Goal: Information Seeking & Learning: Learn about a topic

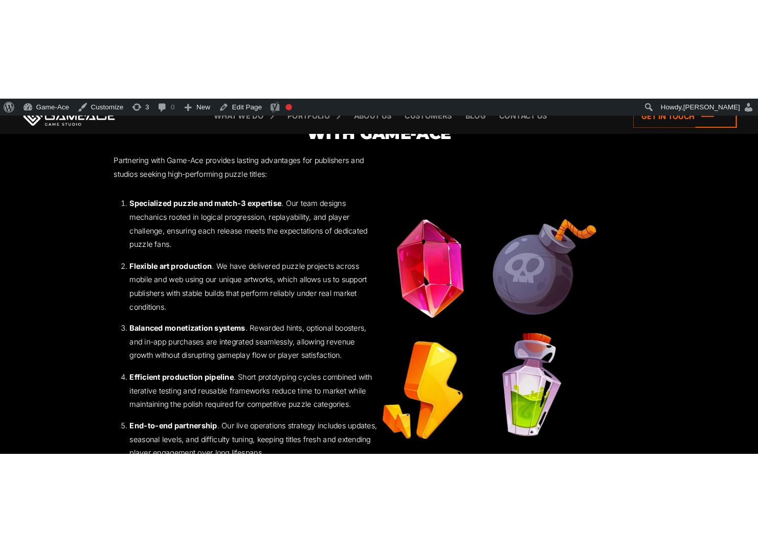
scroll to position [1043, 0]
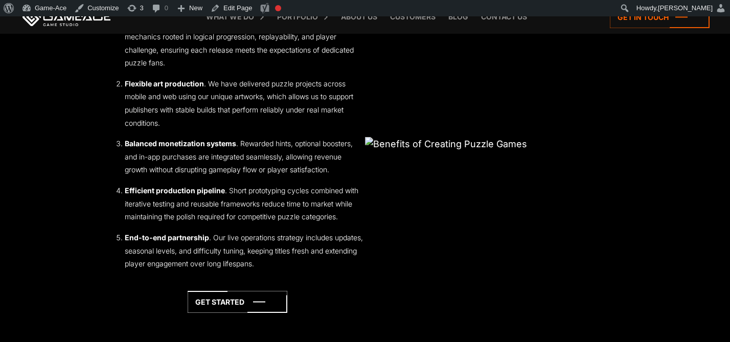
scroll to position [1124, 0]
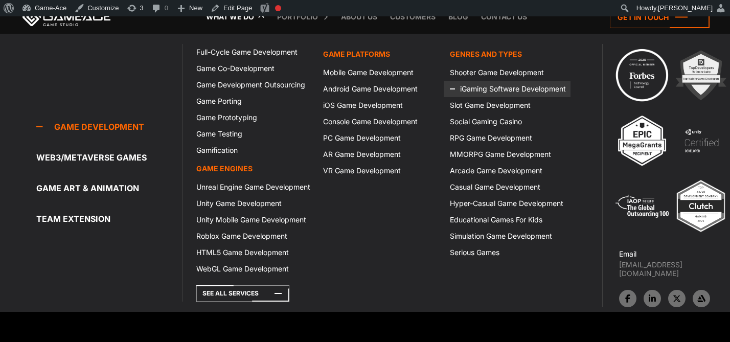
click at [485, 89] on link "iGaming Software Development" at bounding box center [507, 89] width 127 height 16
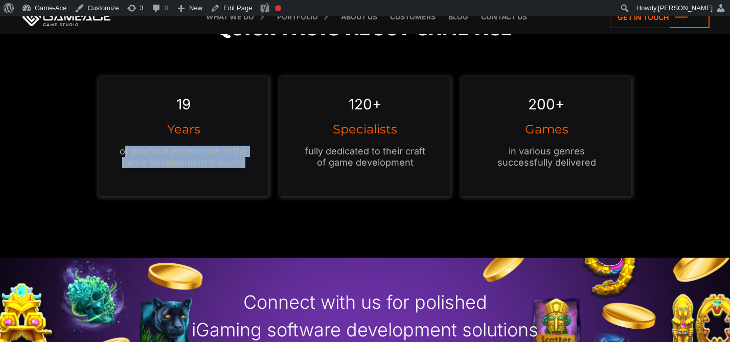
drag, startPoint x: 249, startPoint y: 160, endPoint x: 125, endPoint y: 155, distance: 124.3
click at [125, 155] on div "19 Years of practical experience in the game development industry" at bounding box center [184, 137] width 170 height 120
click at [125, 155] on p "of practical experience in the game development industry" at bounding box center [183, 157] width 129 height 22
drag, startPoint x: 250, startPoint y: 162, endPoint x: 116, endPoint y: 154, distance: 134.1
click at [116, 154] on div "19 Years of practical experience in the game development industry" at bounding box center [184, 137] width 170 height 120
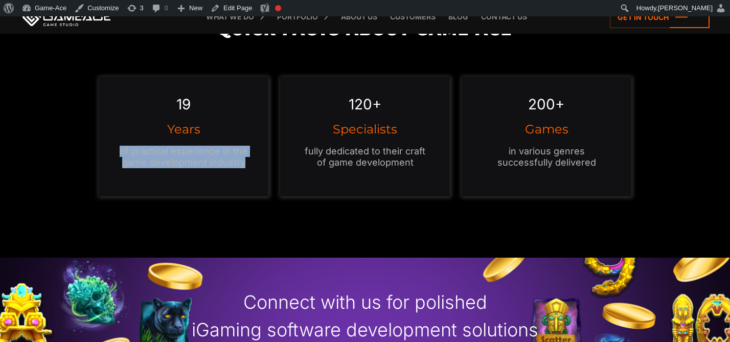
copy p "of practical experience in the game development industry"
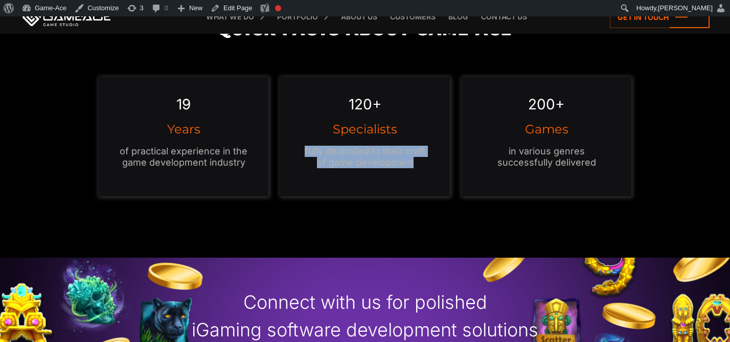
drag, startPoint x: 414, startPoint y: 163, endPoint x: 306, endPoint y: 152, distance: 108.3
click at [306, 152] on p "fully dedicated to their craft of game development" at bounding box center [365, 157] width 129 height 22
copy p "fully dedicated to their craft of game development"
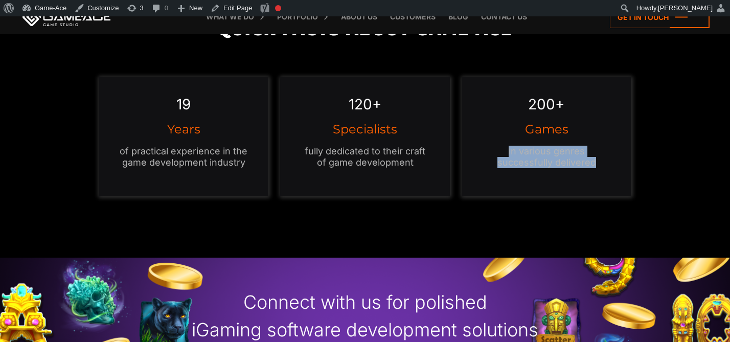
drag, startPoint x: 603, startPoint y: 163, endPoint x: 505, endPoint y: 153, distance: 98.1
click at [505, 153] on p "in various genres successfully delivered" at bounding box center [546, 157] width 129 height 22
copy p "in various genres successfully delivered"
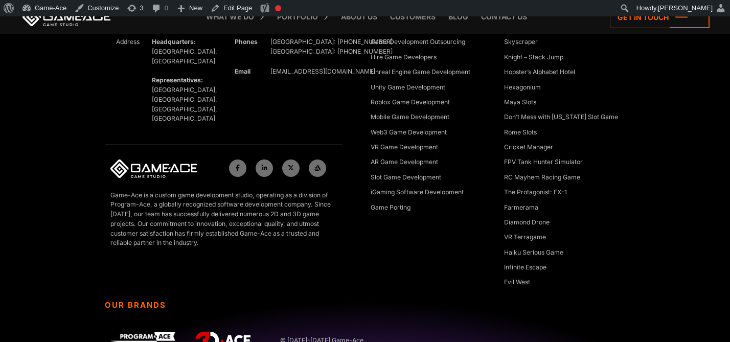
scroll to position [3421, 0]
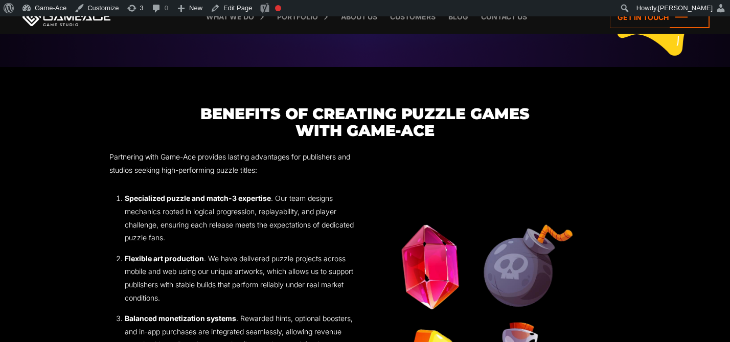
scroll to position [942, 0]
